Goal: Task Accomplishment & Management: Manage account settings

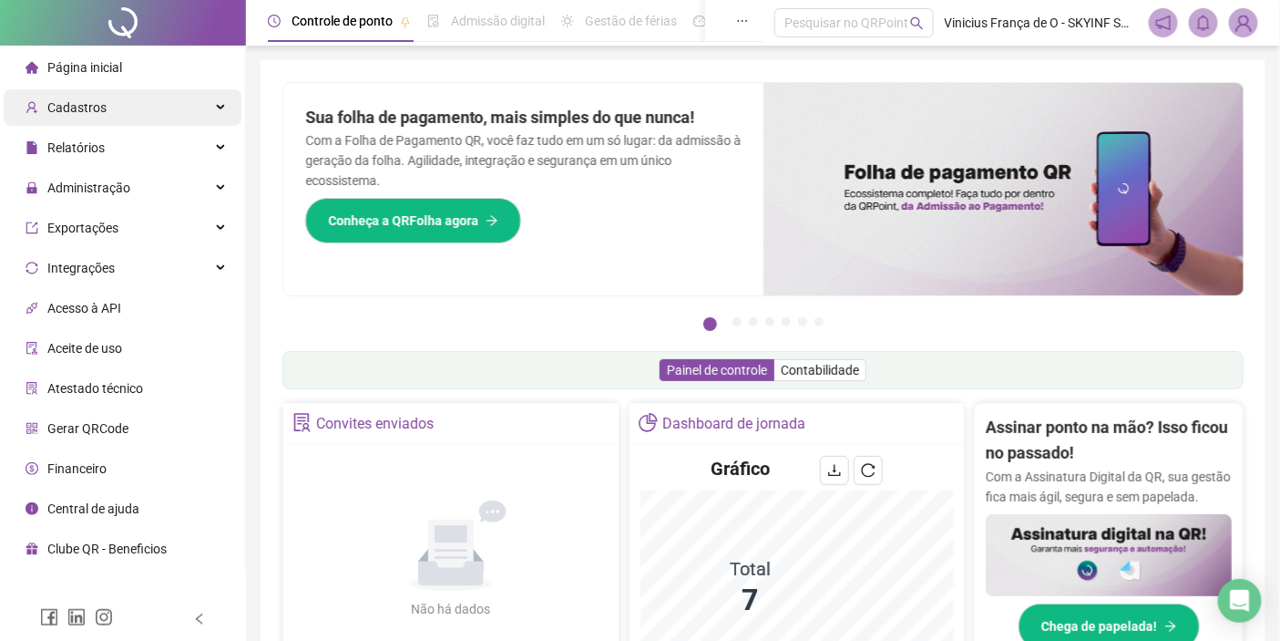
click at [138, 104] on div "Cadastros" at bounding box center [123, 107] width 238 height 36
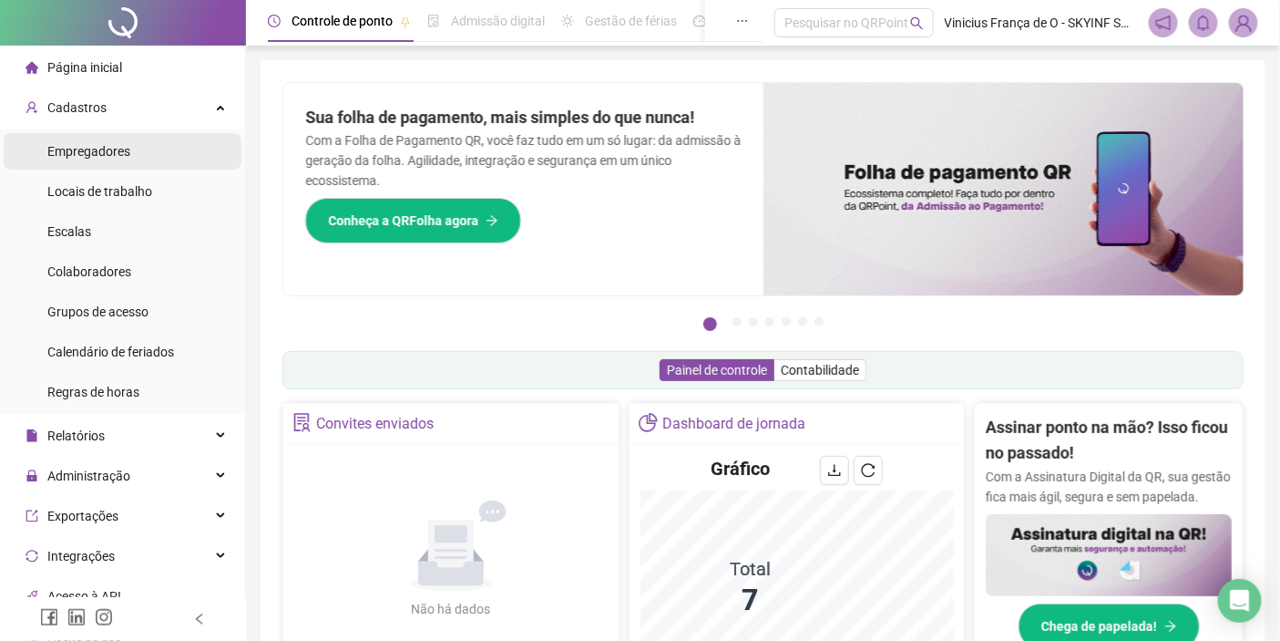
click at [116, 144] on span "Empregadores" at bounding box center [88, 151] width 83 height 15
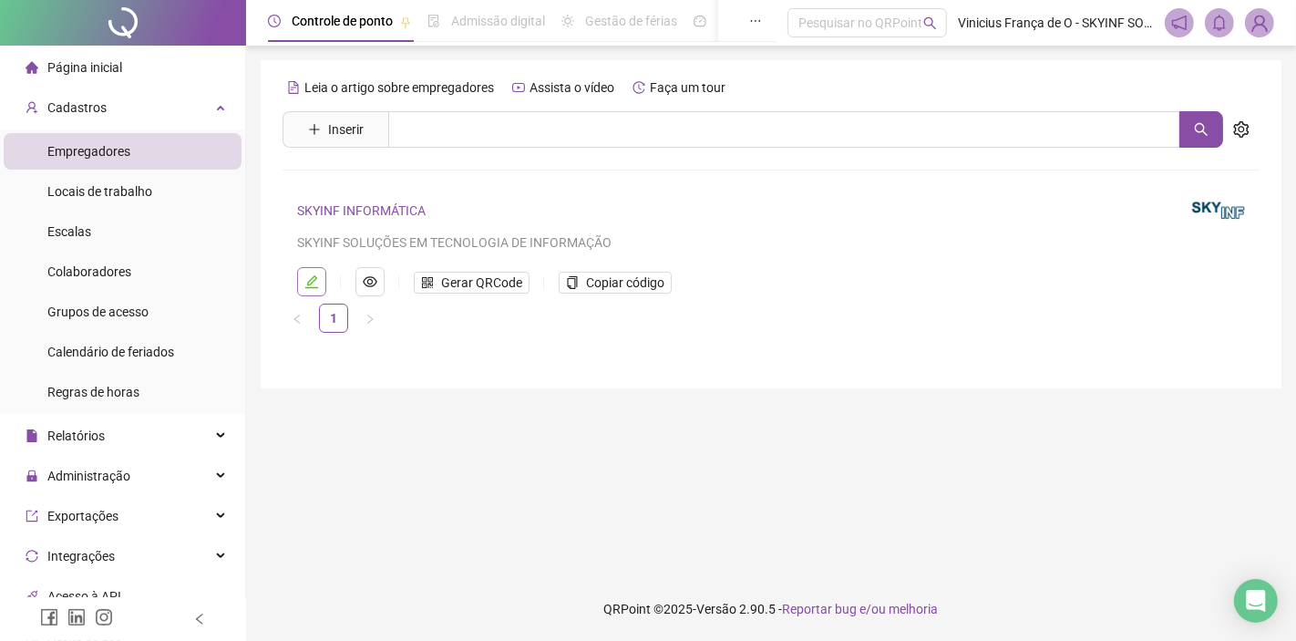
click at [310, 290] on button "button" at bounding box center [311, 281] width 29 height 29
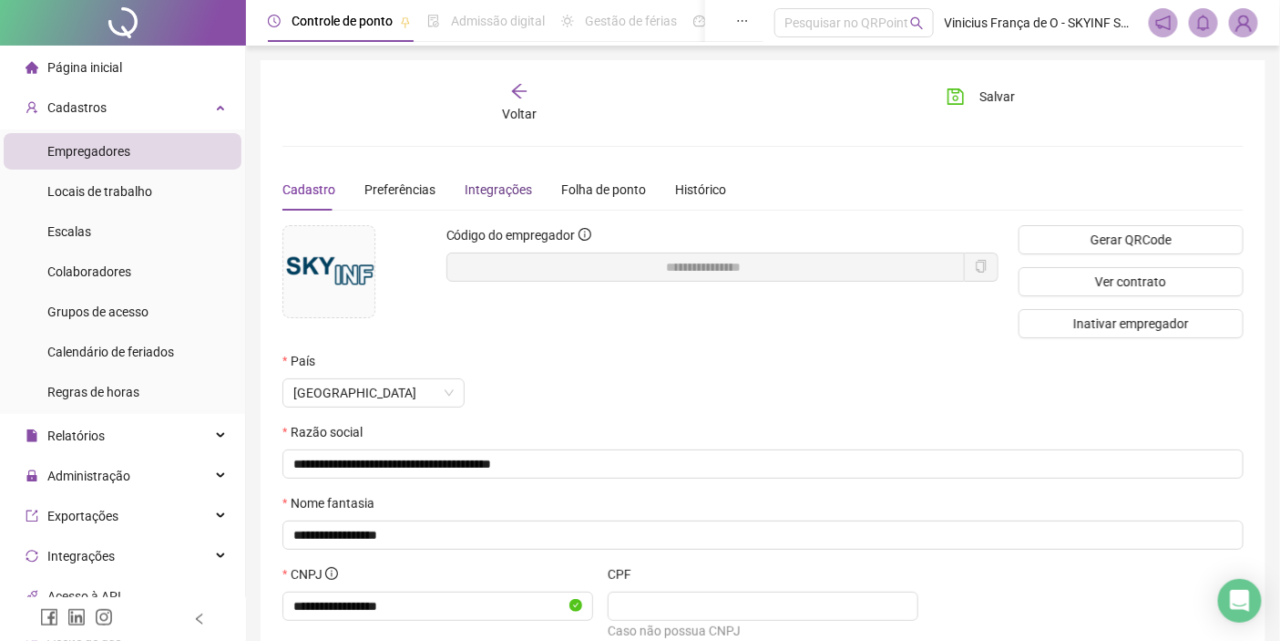
click at [508, 186] on div "Integrações" at bounding box center [498, 190] width 67 height 20
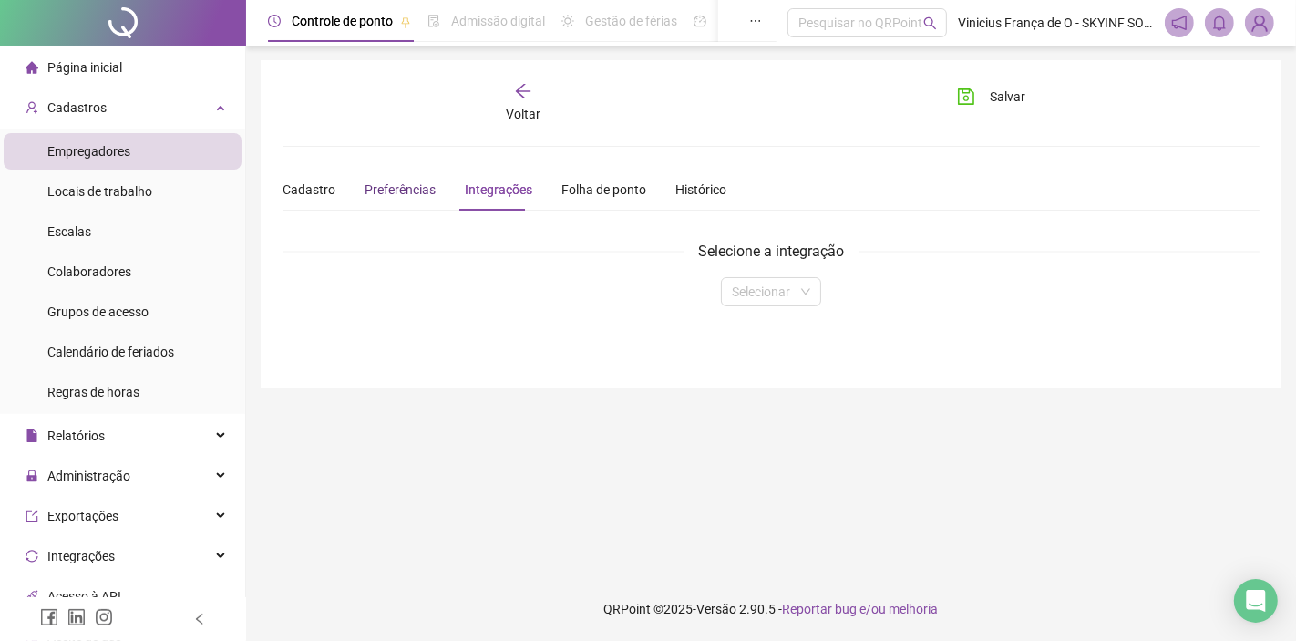
click at [403, 187] on span "Preferências" at bounding box center [400, 189] width 71 height 15
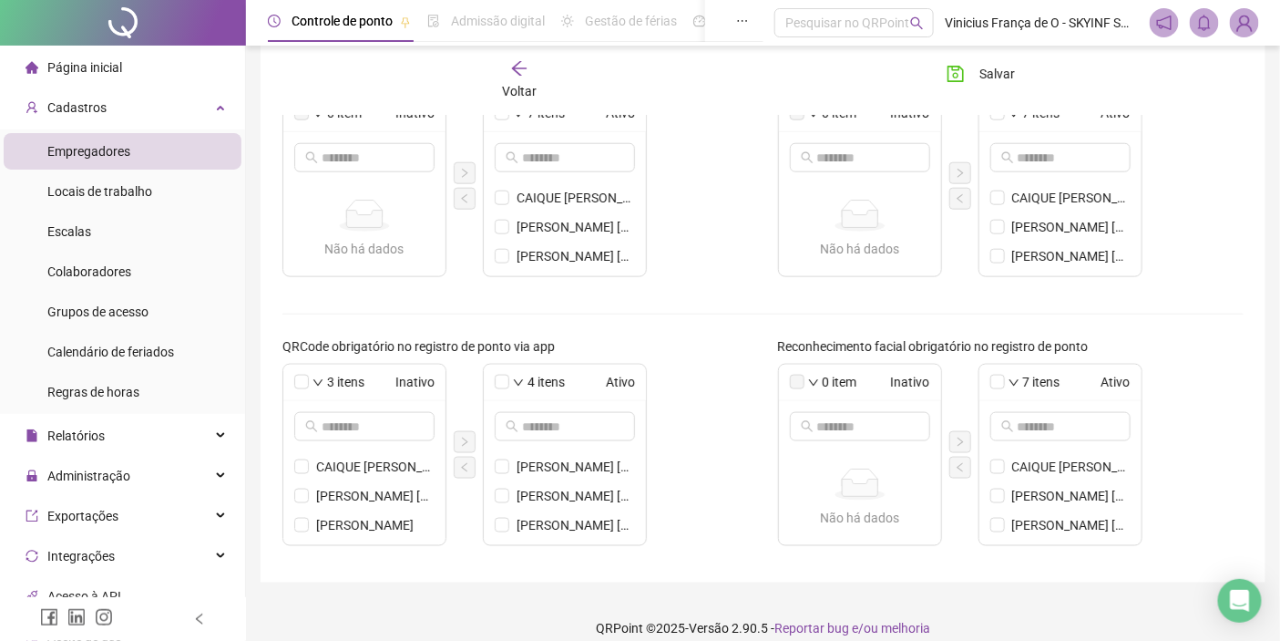
scroll to position [644, 0]
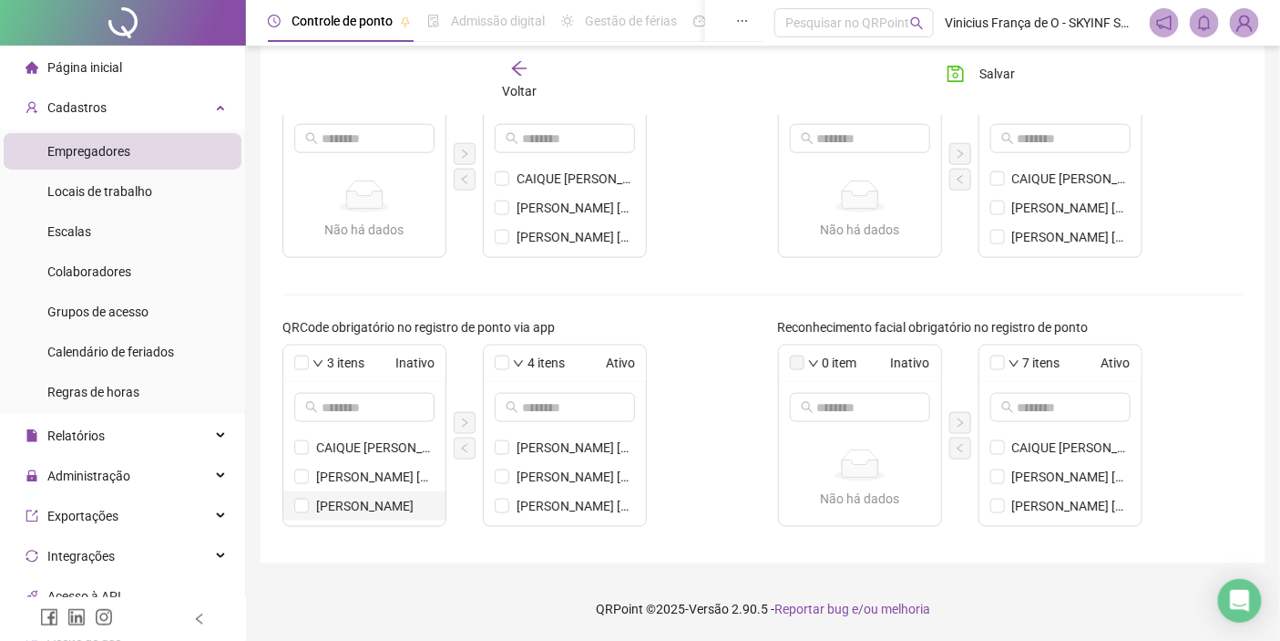
click at [302, 496] on li "[PERSON_NAME]" at bounding box center [364, 505] width 162 height 29
click at [296, 452] on span at bounding box center [301, 447] width 15 height 15
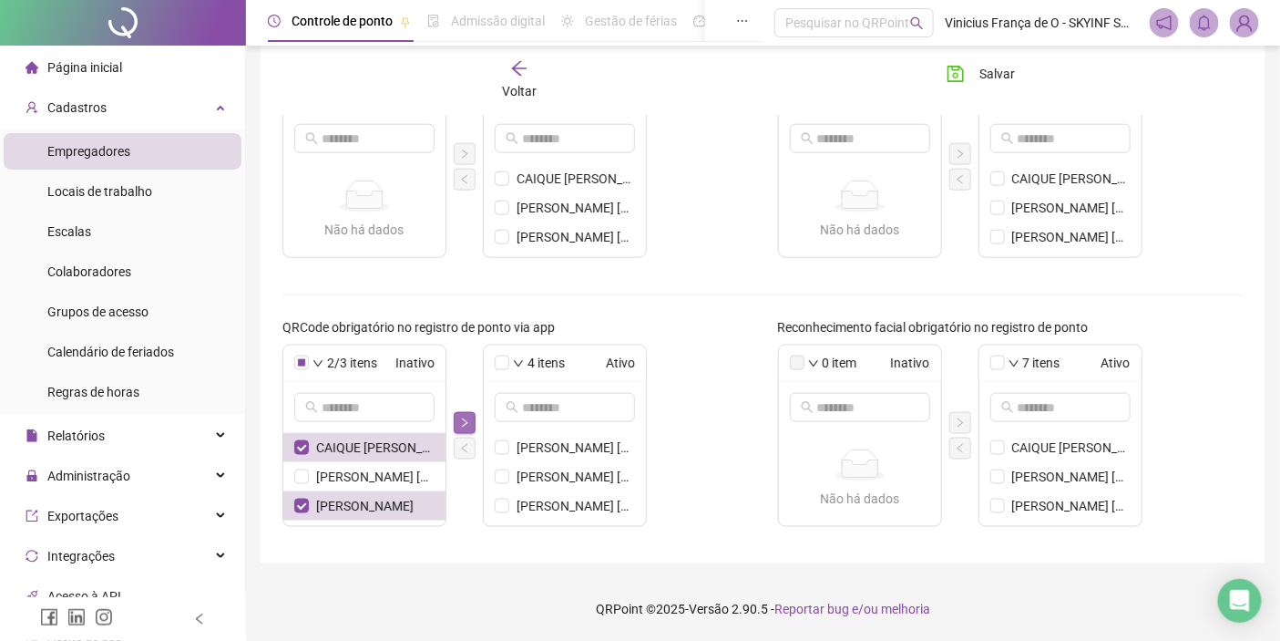
click at [460, 421] on icon "right" at bounding box center [464, 422] width 11 height 11
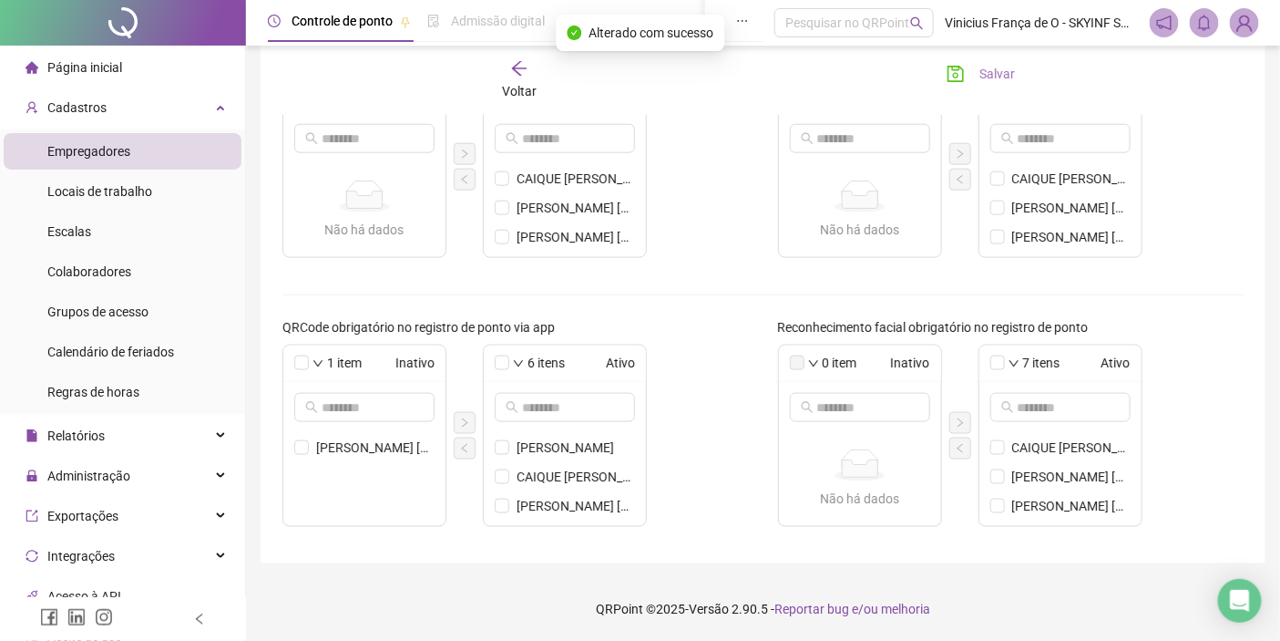
click at [1009, 76] on span "Salvar" at bounding box center [998, 74] width 36 height 20
